Goal: Task Accomplishment & Management: Manage account settings

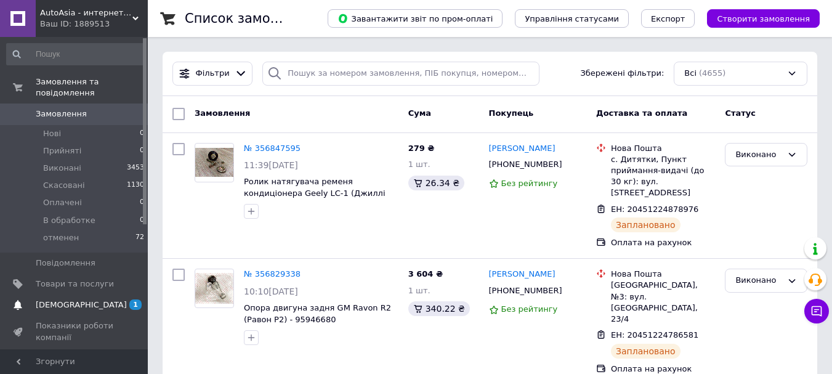
click at [63, 299] on span "[DEMOGRAPHIC_DATA]" at bounding box center [81, 304] width 91 height 11
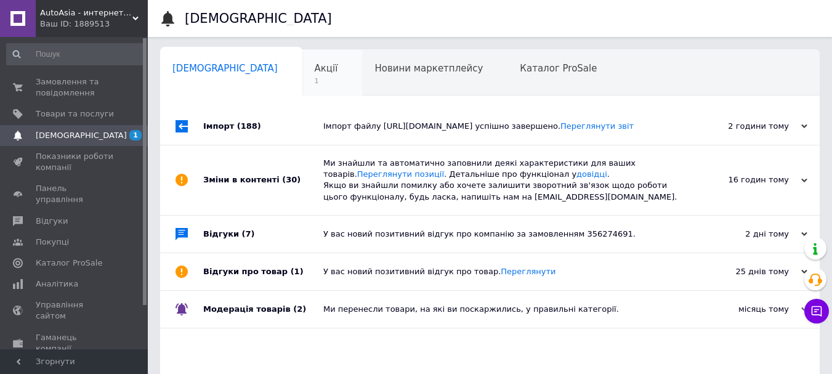
click at [315, 76] on span "1" at bounding box center [326, 80] width 23 height 9
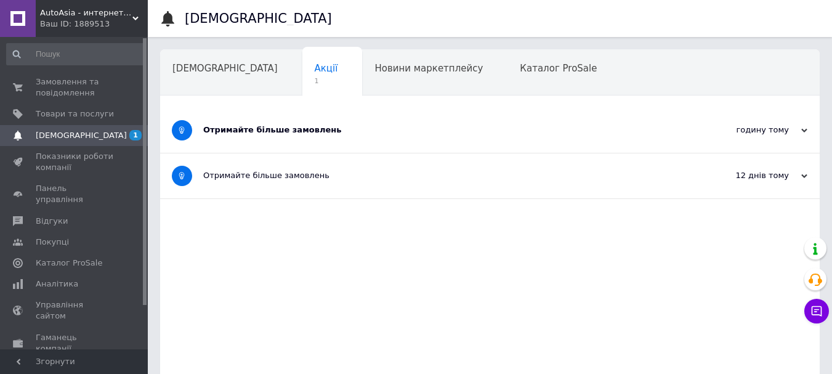
click at [250, 133] on div "Отримайте більше замовлень" at bounding box center [443, 129] width 481 height 11
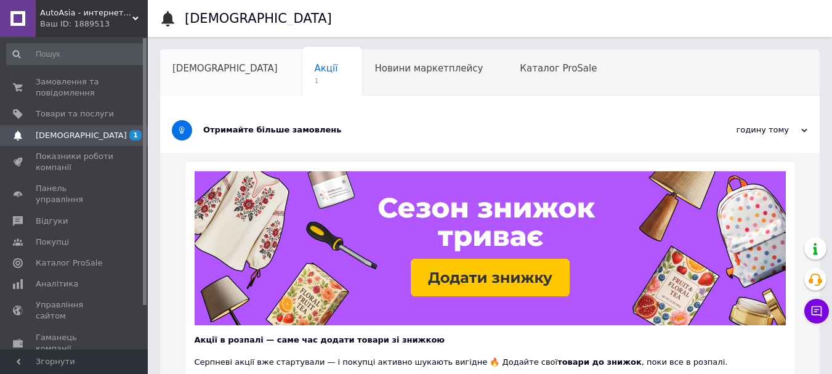
click at [210, 79] on div "[DEMOGRAPHIC_DATA]" at bounding box center [231, 73] width 142 height 47
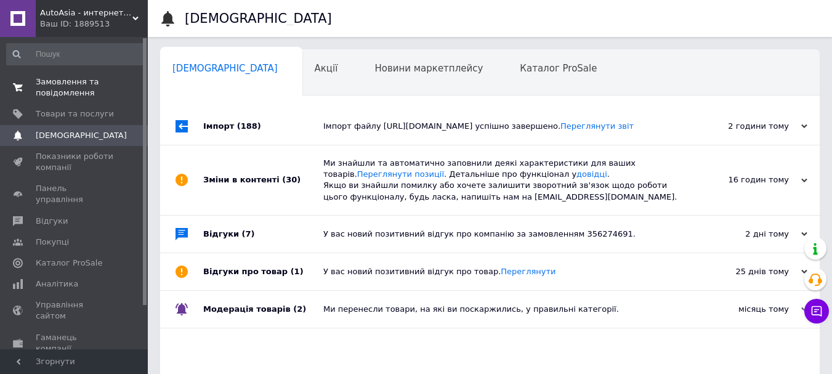
click at [67, 92] on span "Замовлення та повідомлення" at bounding box center [75, 87] width 78 height 22
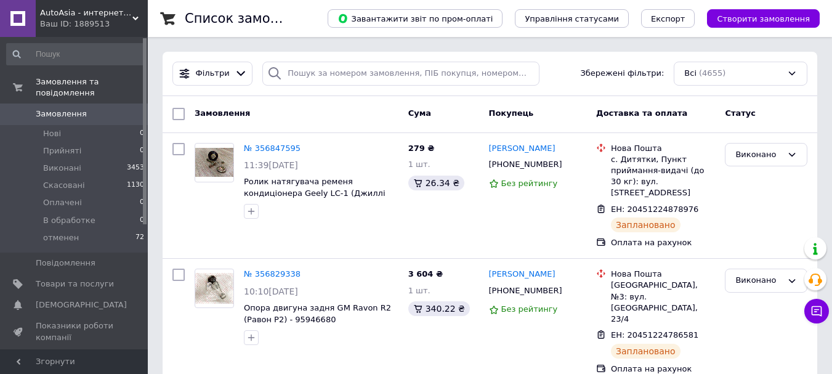
click at [50, 109] on link "Замовлення 0" at bounding box center [76, 114] width 152 height 21
click at [47, 299] on span "[DEMOGRAPHIC_DATA]" at bounding box center [81, 304] width 91 height 11
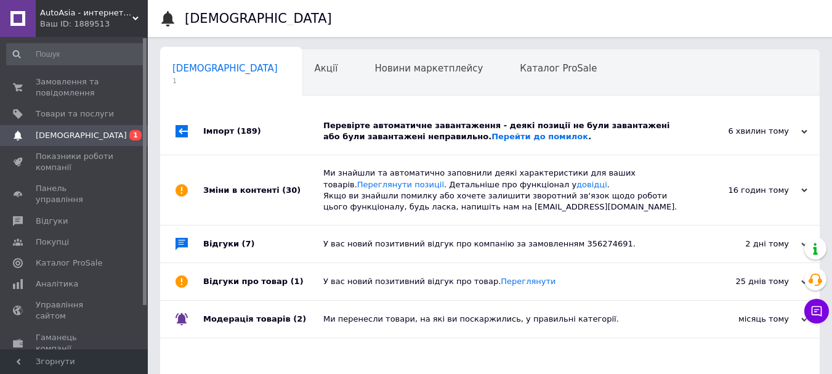
click at [377, 133] on div "Перевірте автоматичне завантаження - деякі позиції не були завантажені або були…" at bounding box center [503, 131] width 361 height 22
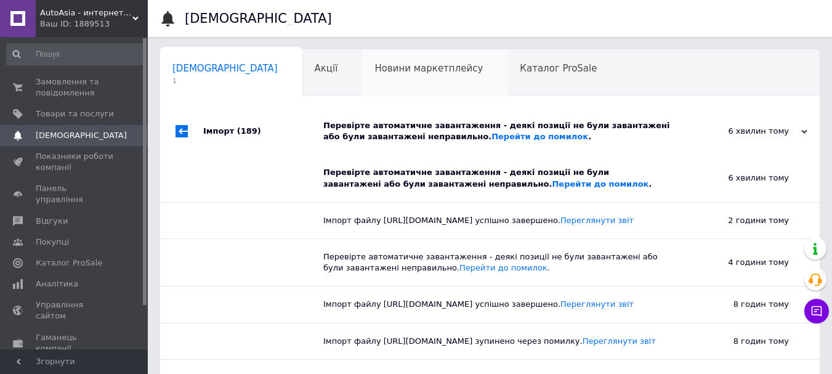
click at [375, 73] on span "Новини маркетплейсу" at bounding box center [429, 68] width 108 height 11
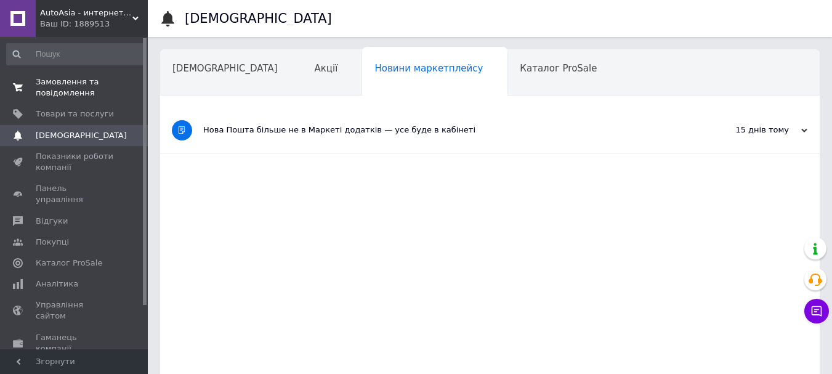
click at [55, 78] on span "Замовлення та повідомлення" at bounding box center [75, 87] width 78 height 22
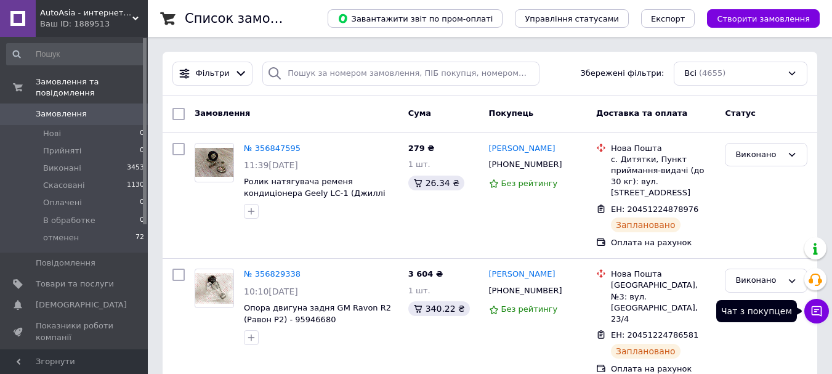
click at [821, 309] on icon at bounding box center [817, 311] width 10 height 10
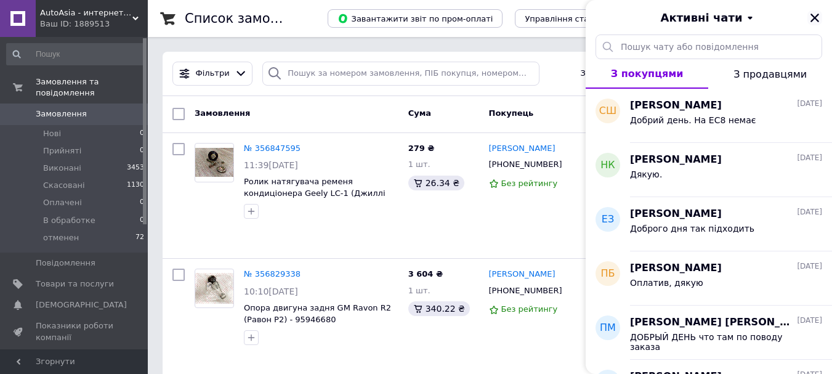
click at [816, 15] on icon "Закрити" at bounding box center [815, 17] width 11 height 11
